Goal: Task Accomplishment & Management: Use online tool/utility

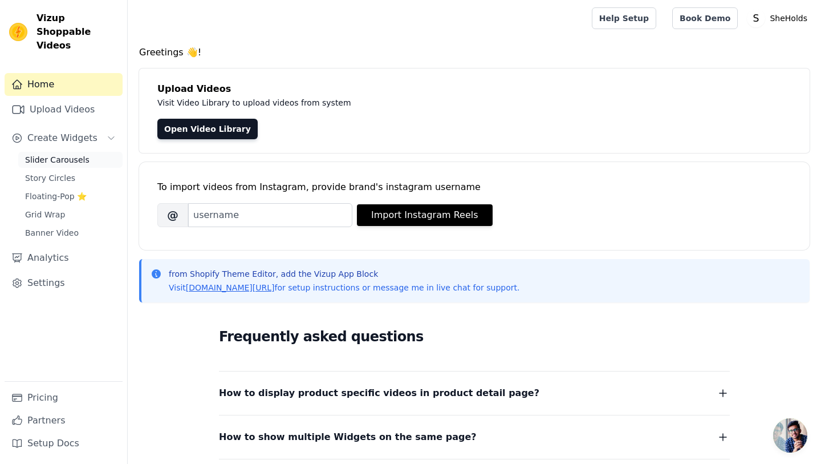
click at [62, 154] on span "Slider Carousels" at bounding box center [57, 159] width 64 height 11
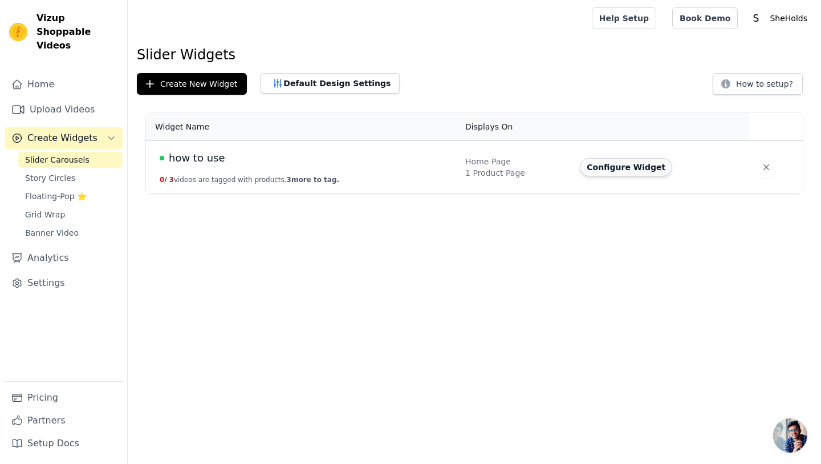
click at [606, 168] on button "Configure Widget" at bounding box center [626, 167] width 92 height 18
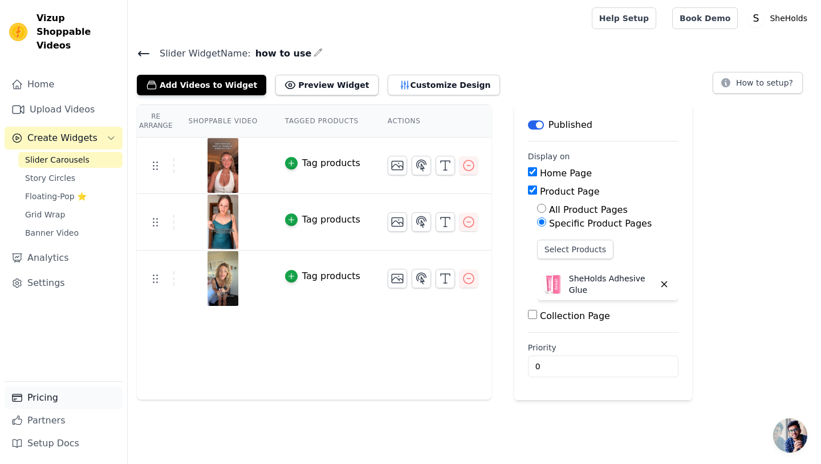
click at [75, 394] on link "Pricing" at bounding box center [64, 397] width 118 height 23
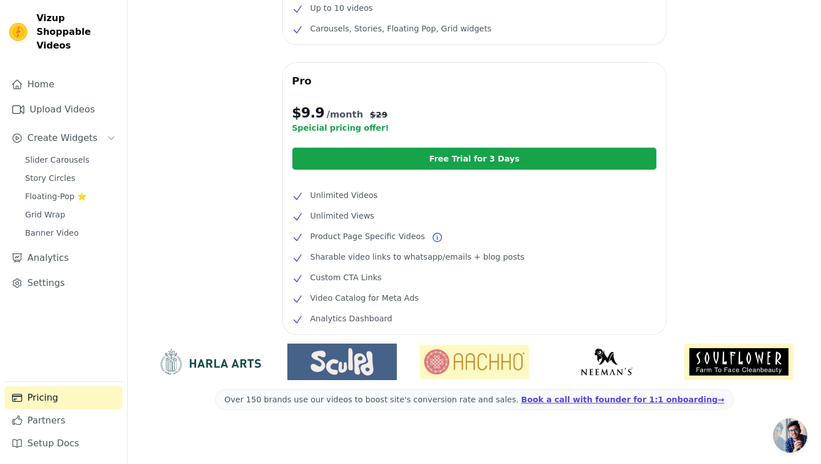
scroll to position [177, 0]
